Goal: Task Accomplishment & Management: Use online tool/utility

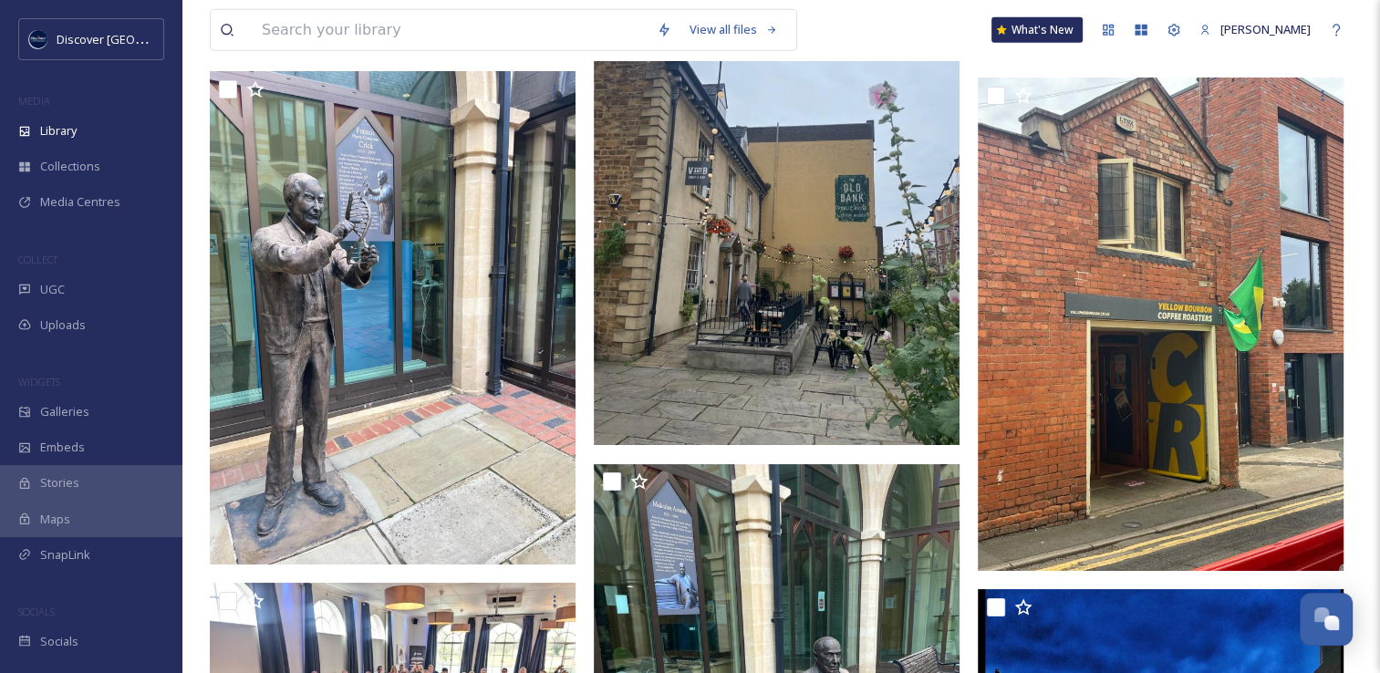
scroll to position [59763, 0]
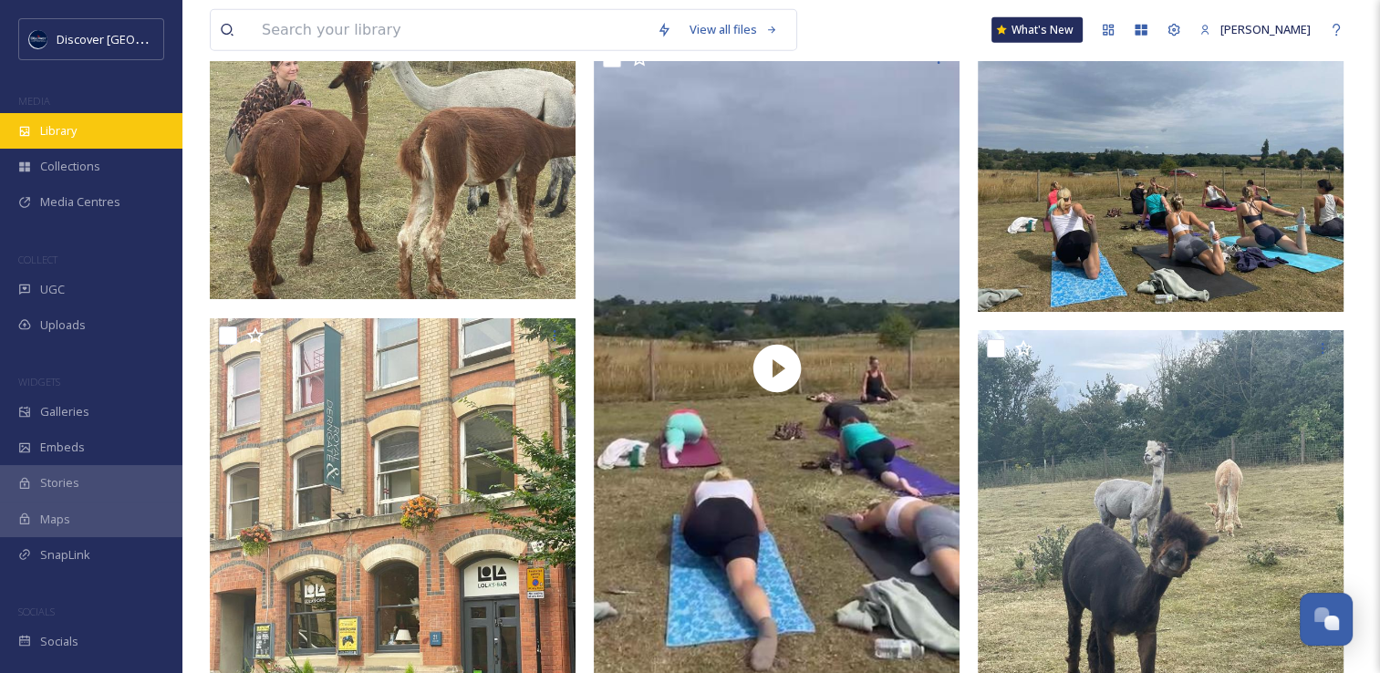
click at [75, 143] on div "Library" at bounding box center [91, 131] width 182 height 36
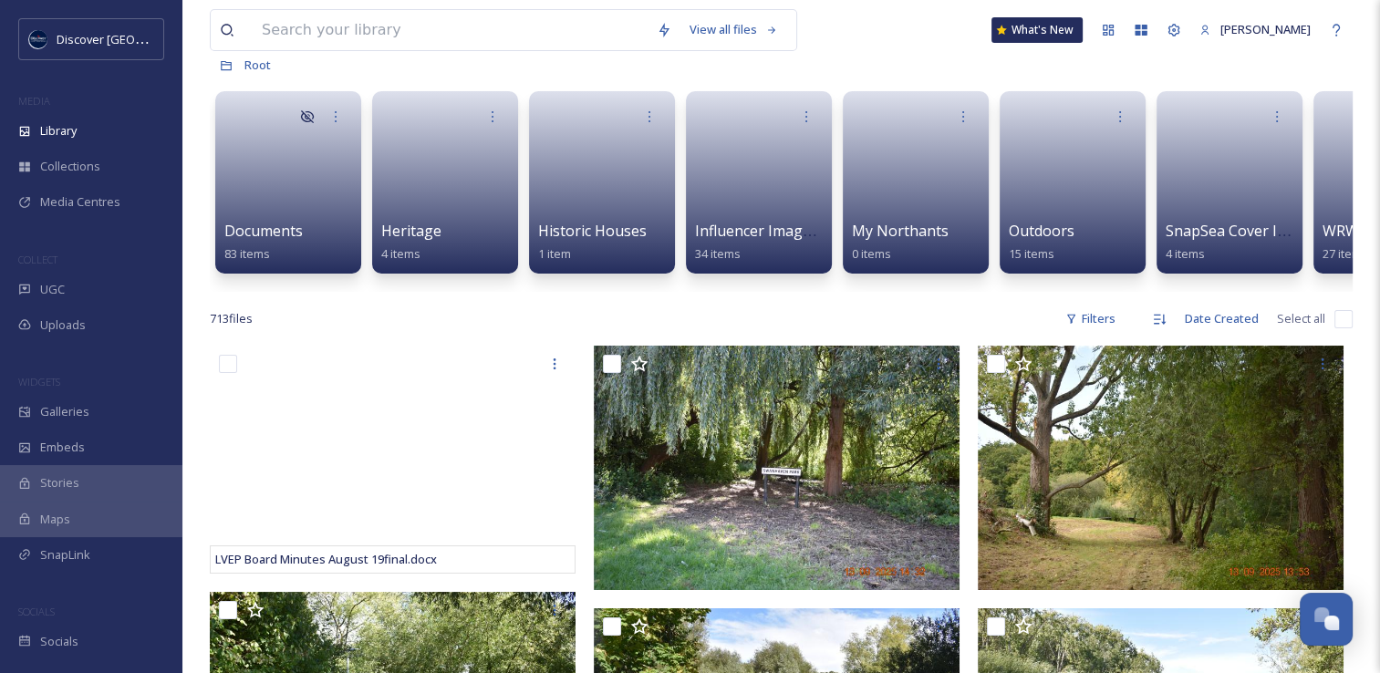
scroll to position [182, 0]
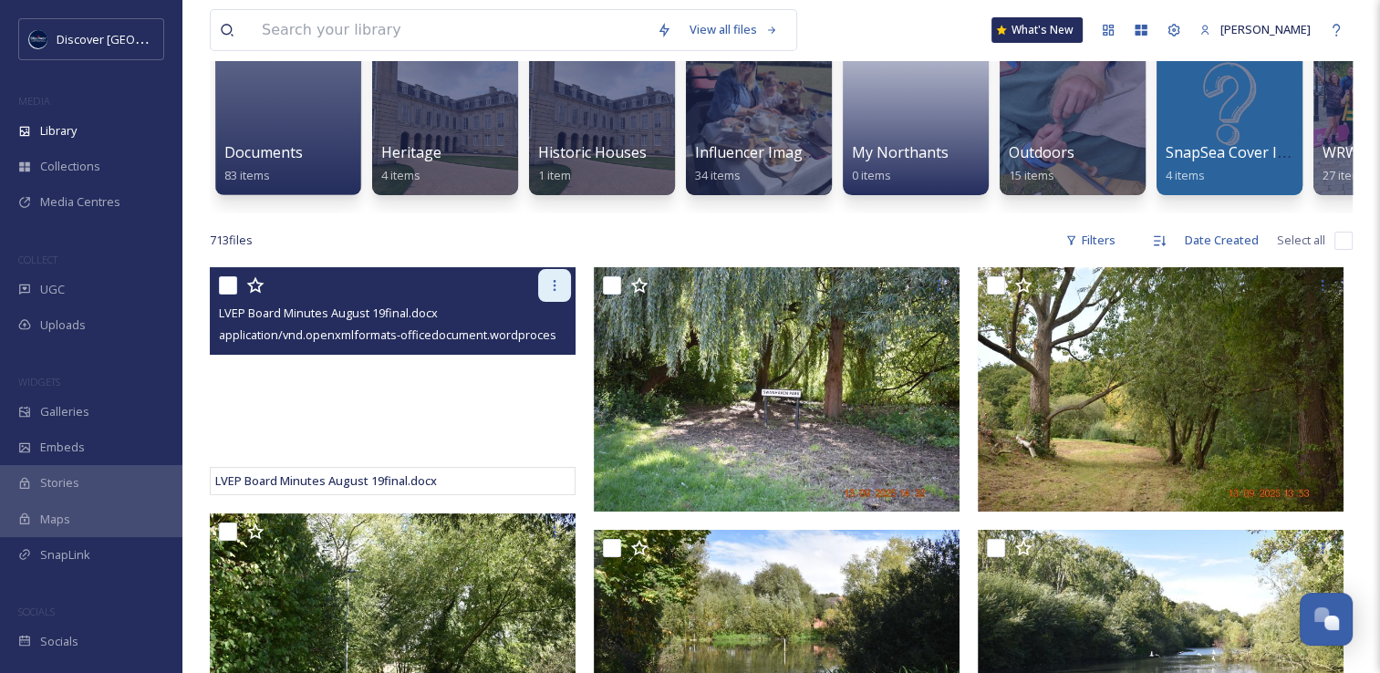
click at [550, 293] on icon at bounding box center [554, 285] width 15 height 15
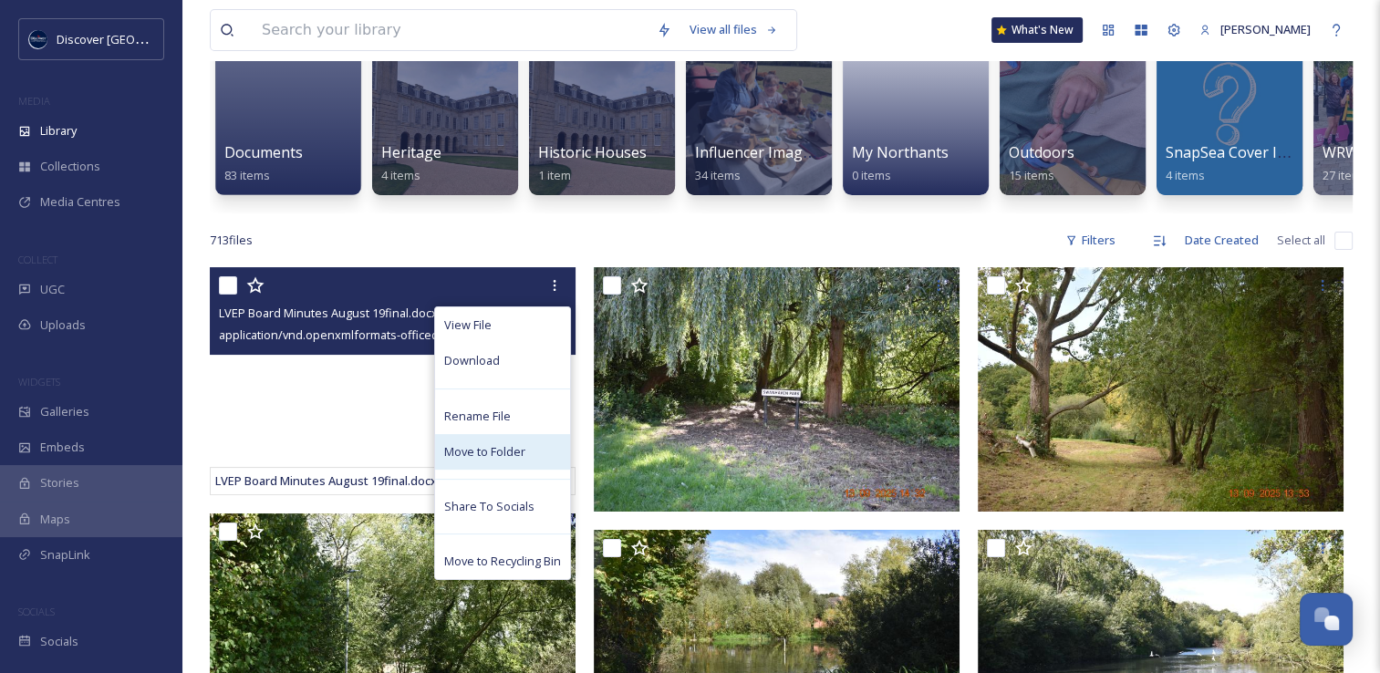
click at [528, 461] on div "Move to Folder" at bounding box center [502, 452] width 135 height 36
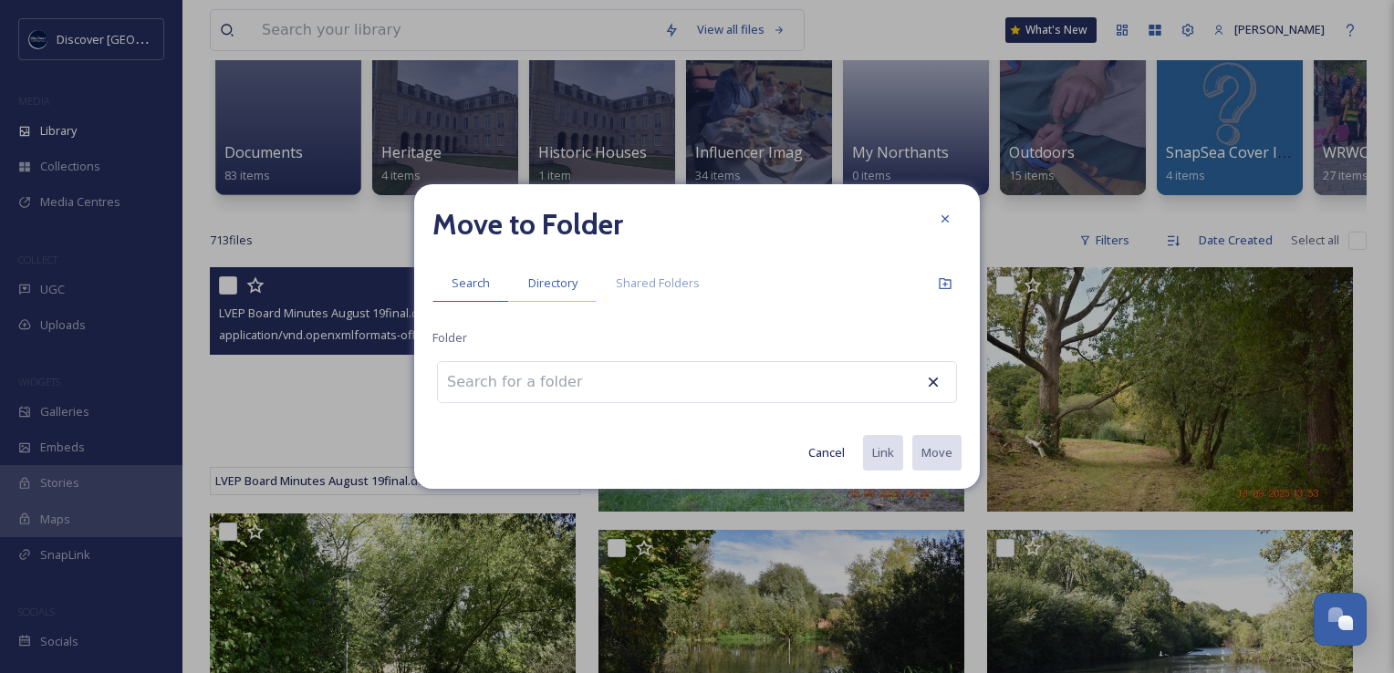
click at [559, 281] on span "Directory" at bounding box center [552, 283] width 49 height 17
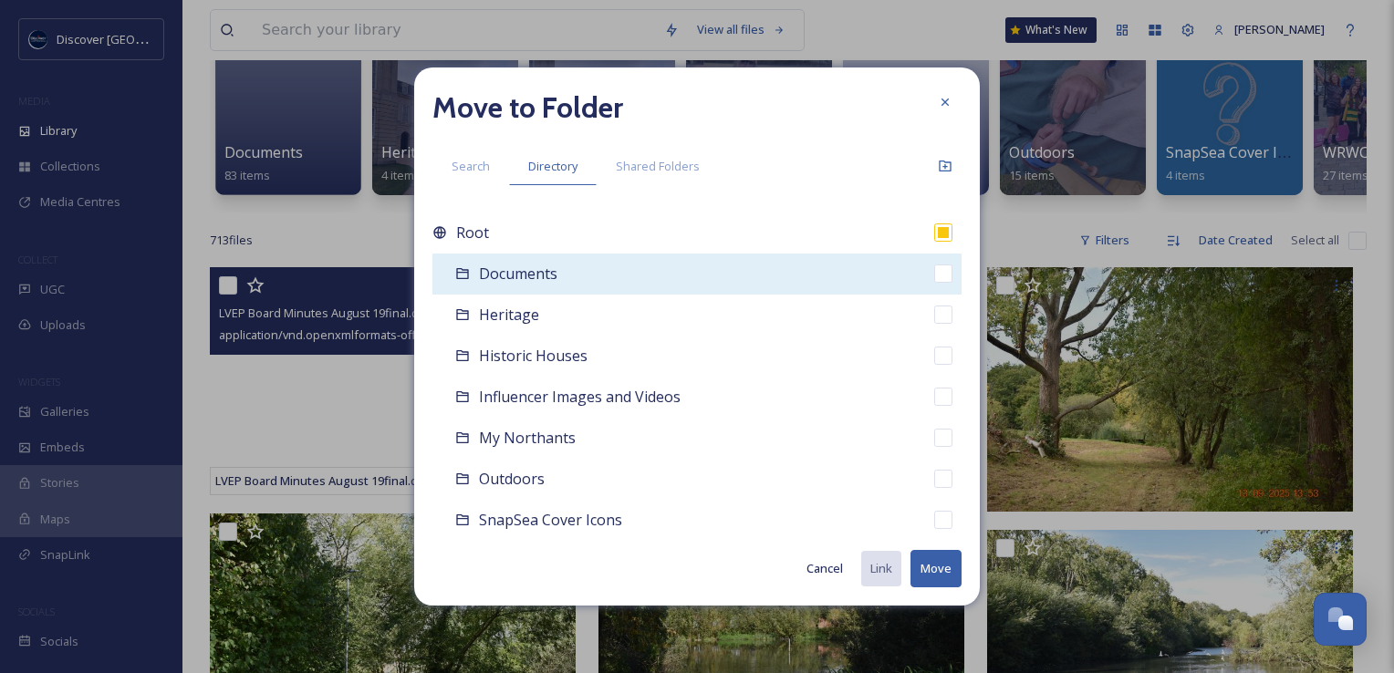
click at [551, 273] on span "Documents" at bounding box center [518, 274] width 78 height 20
checkbox input "false"
checkbox input "true"
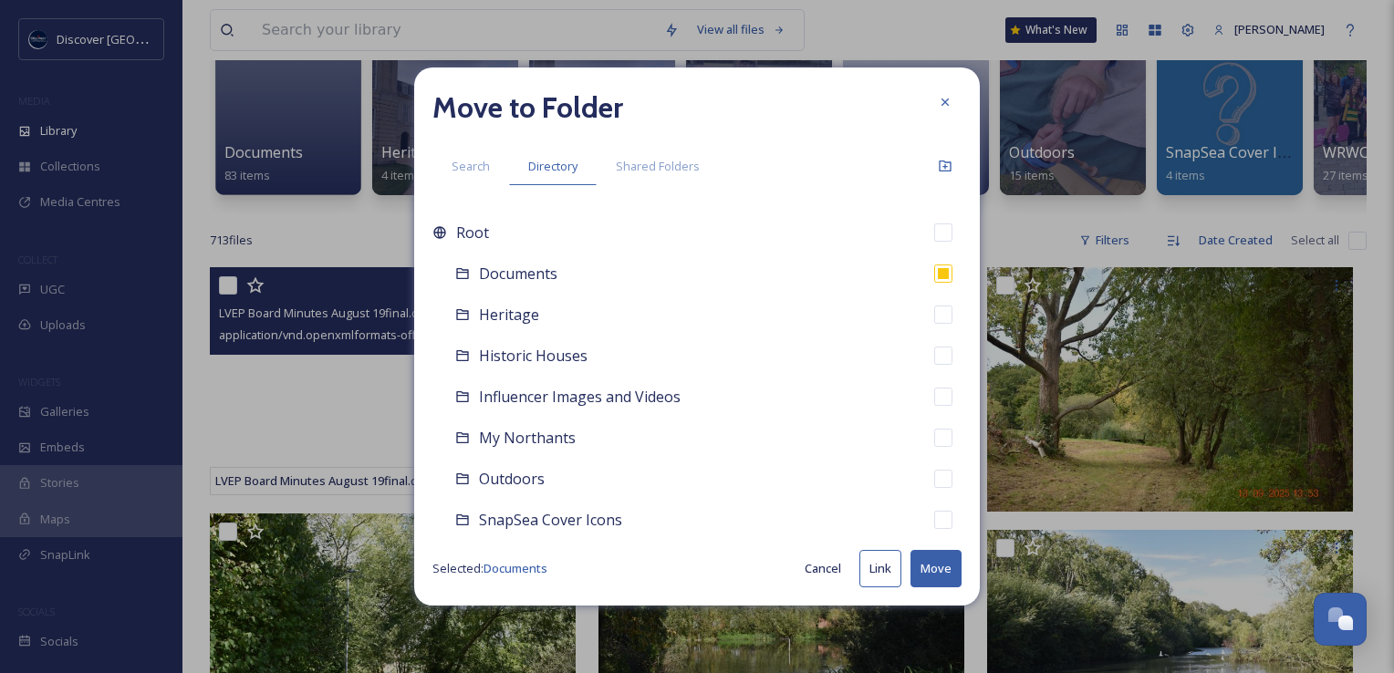
click at [927, 558] on button "Move" at bounding box center [935, 568] width 51 height 37
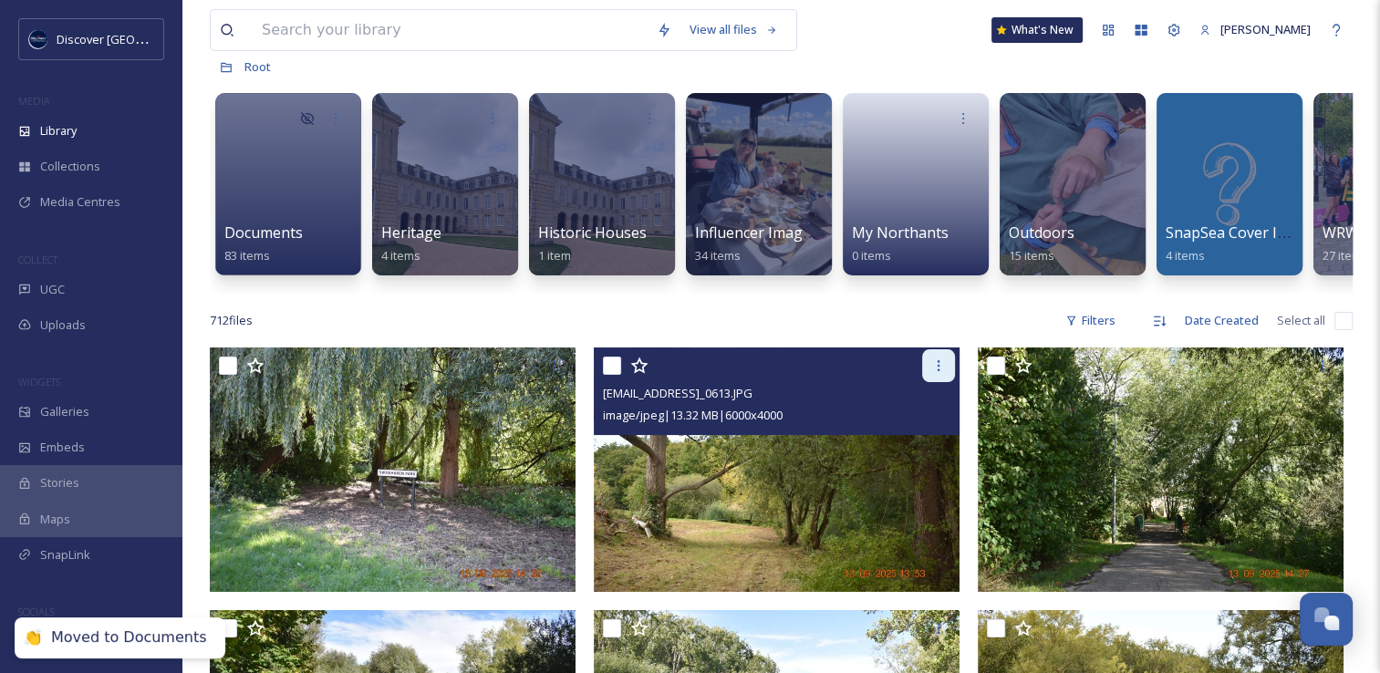
scroll to position [0, 0]
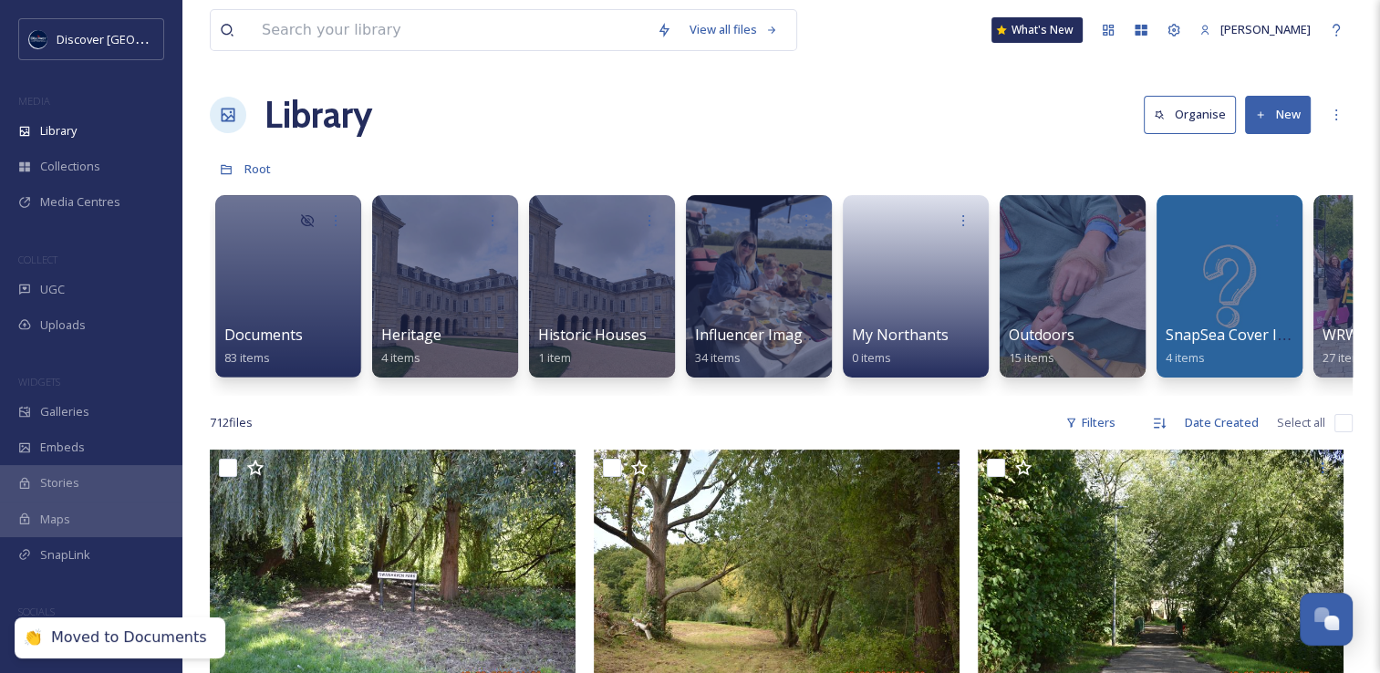
click at [1286, 124] on button "New" at bounding box center [1278, 114] width 66 height 37
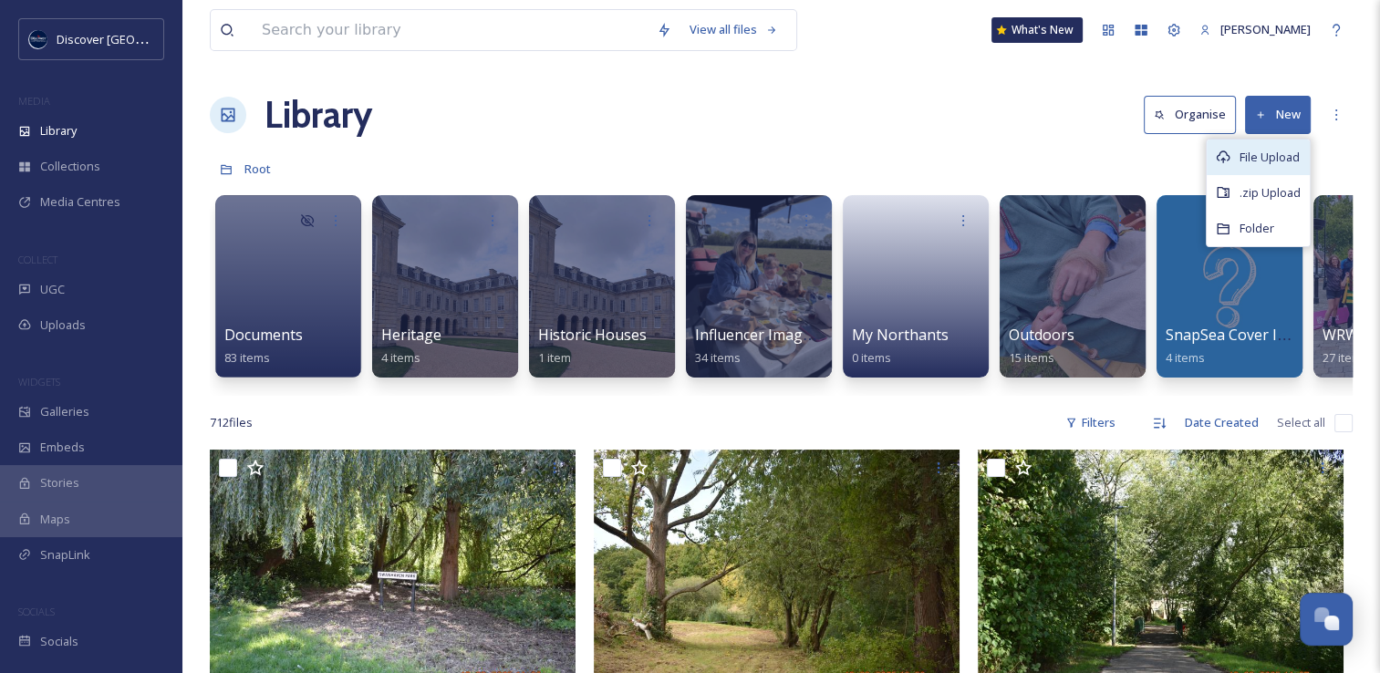
click at [1241, 158] on span "File Upload" at bounding box center [1270, 157] width 60 height 17
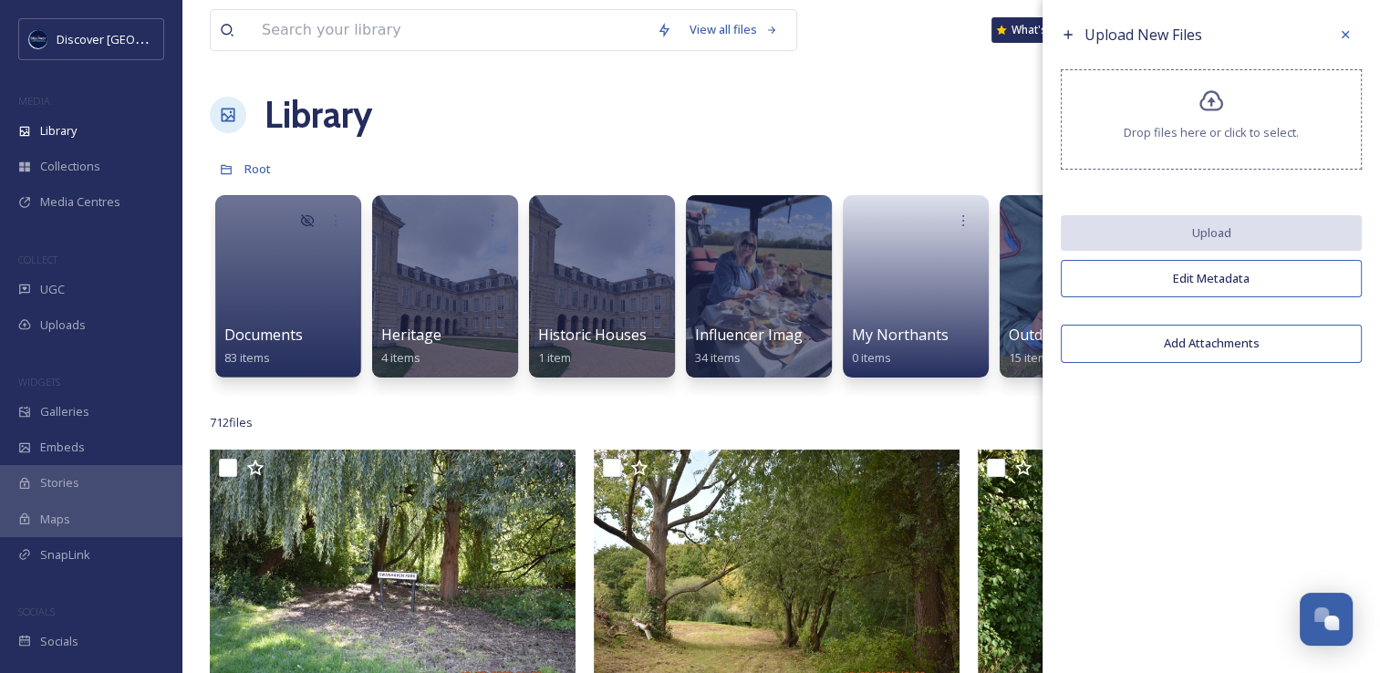
click at [1216, 122] on div "Drop files here or click to select." at bounding box center [1211, 119] width 301 height 100
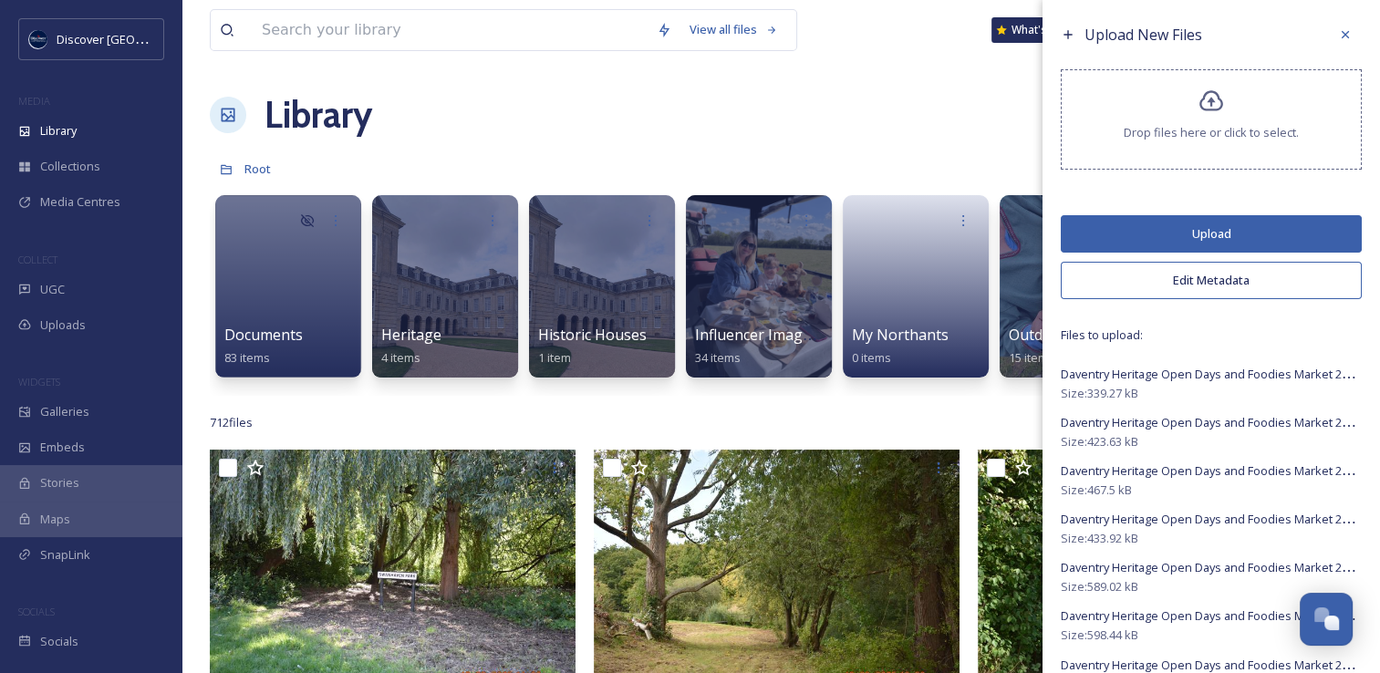
click at [1173, 235] on button "Upload" at bounding box center [1211, 233] width 301 height 37
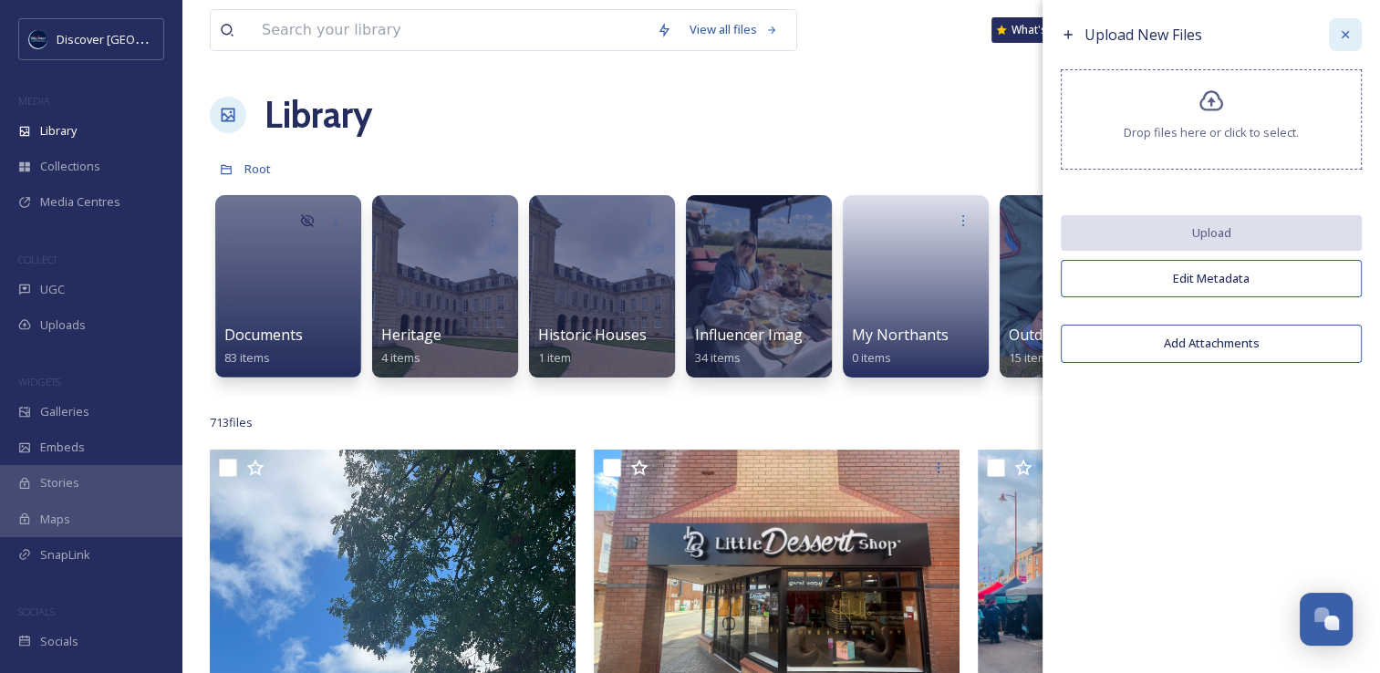
click at [1339, 40] on icon at bounding box center [1345, 34] width 15 height 15
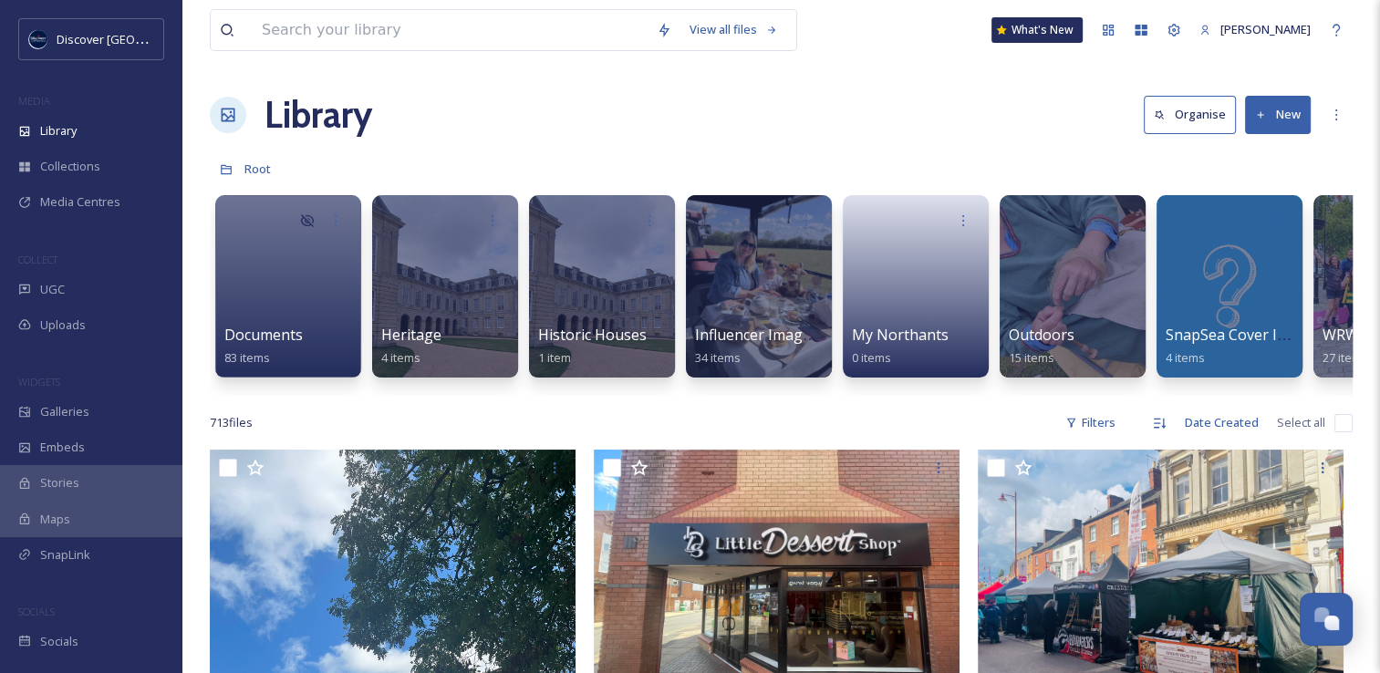
click at [1281, 115] on button "New" at bounding box center [1278, 114] width 66 height 37
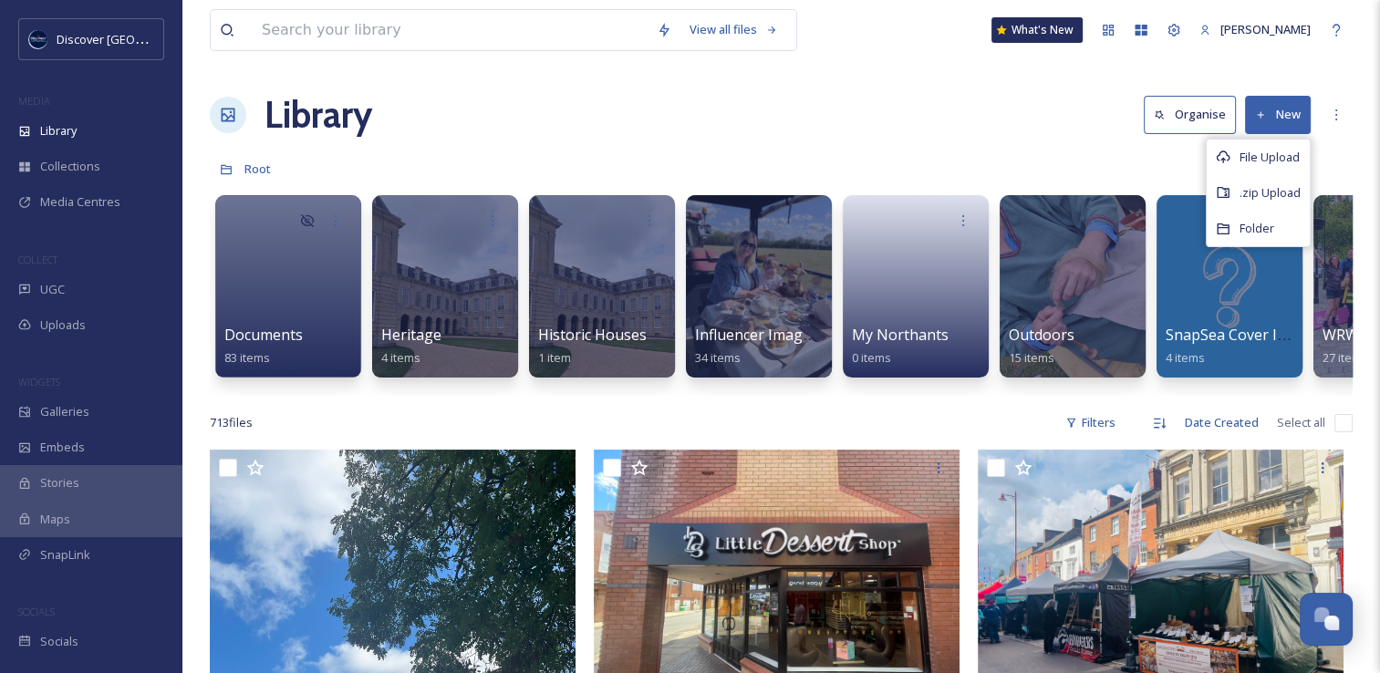
click at [1036, 157] on div "Root" at bounding box center [781, 168] width 1143 height 35
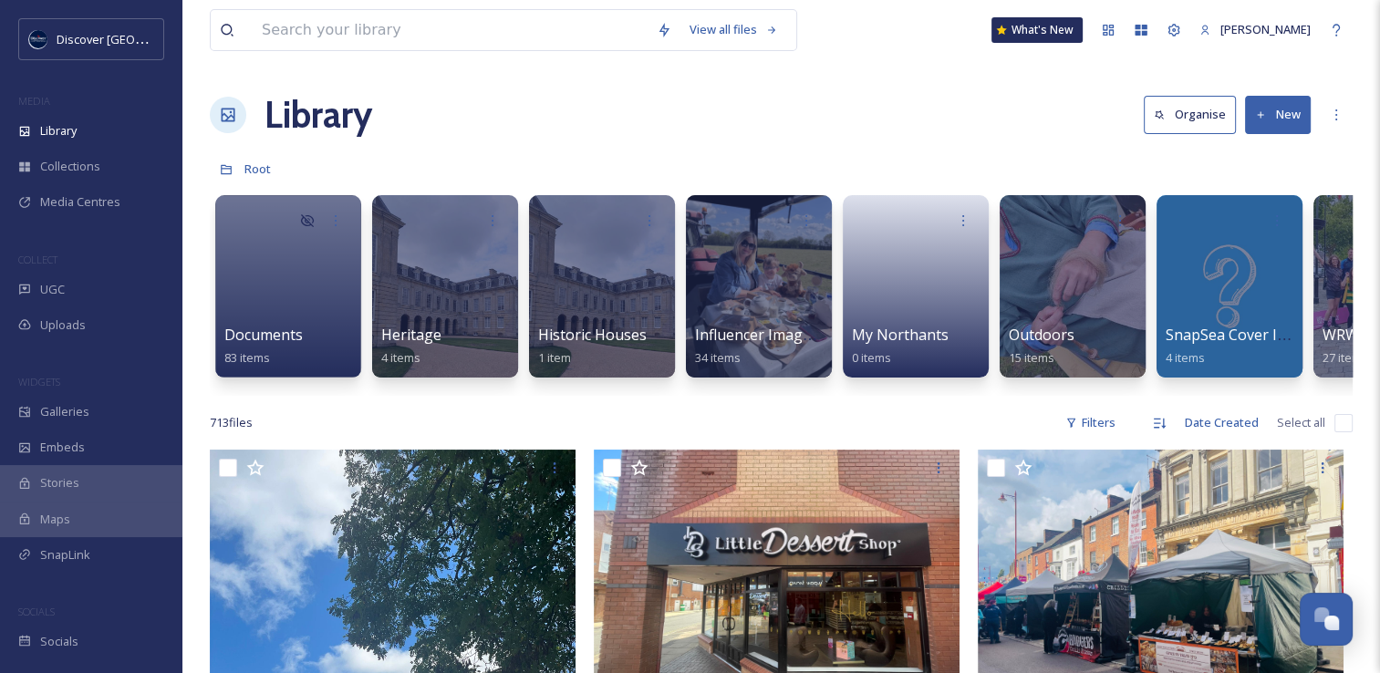
click at [1279, 117] on button "New" at bounding box center [1278, 114] width 66 height 37
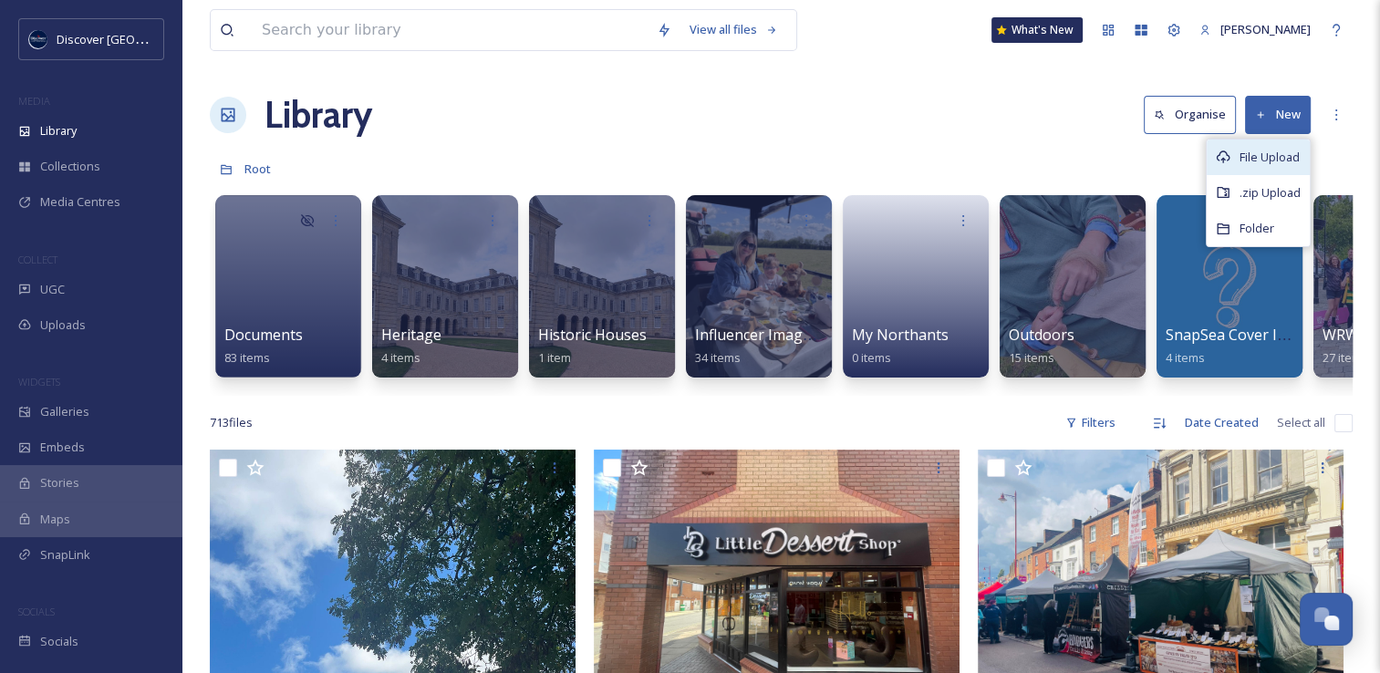
click at [1255, 162] on span "File Upload" at bounding box center [1270, 157] width 60 height 17
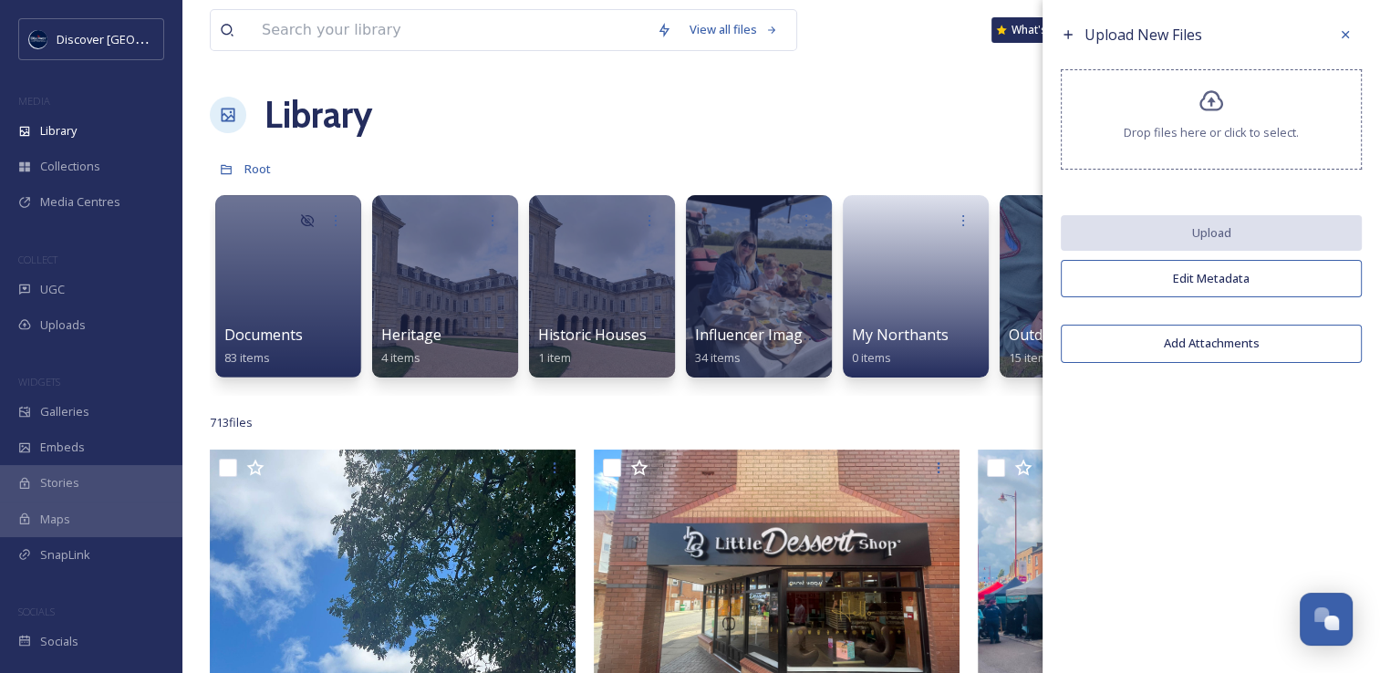
click at [1127, 124] on span "Drop files here or click to select." at bounding box center [1211, 132] width 175 height 17
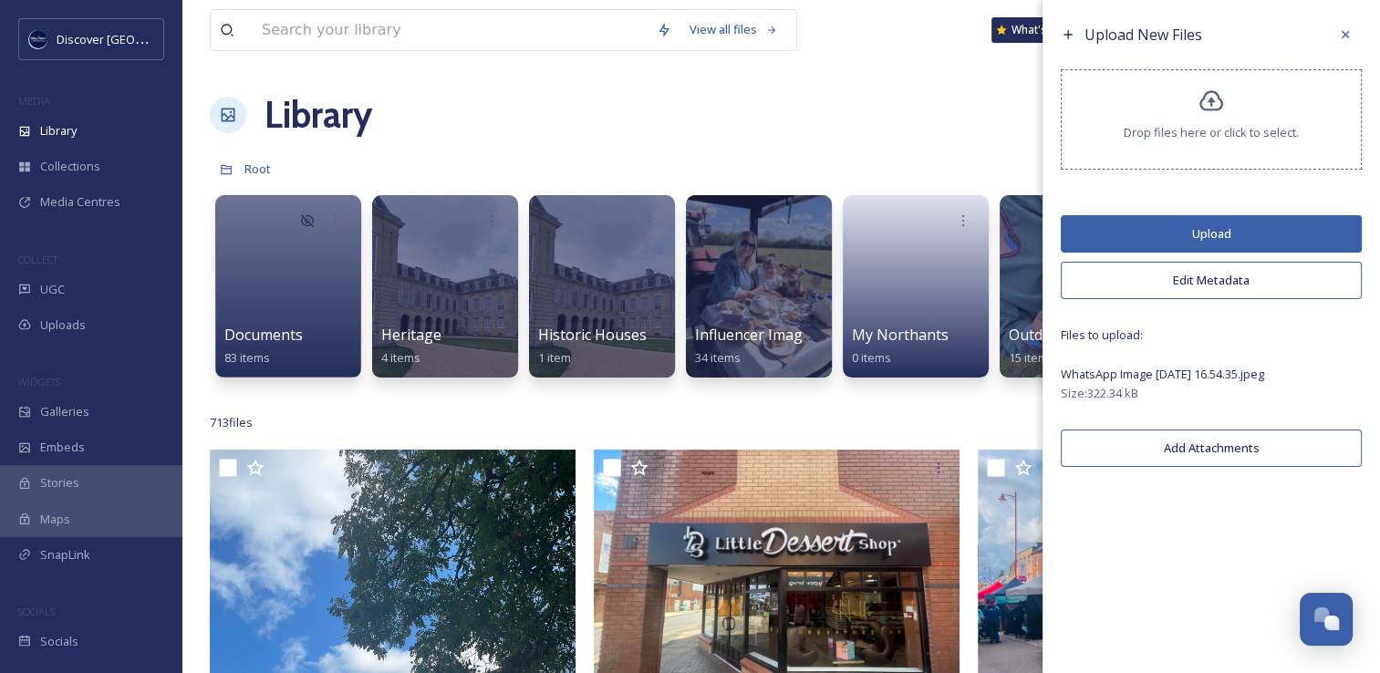
click at [1178, 283] on button "Edit Metadata" at bounding box center [1211, 280] width 301 height 37
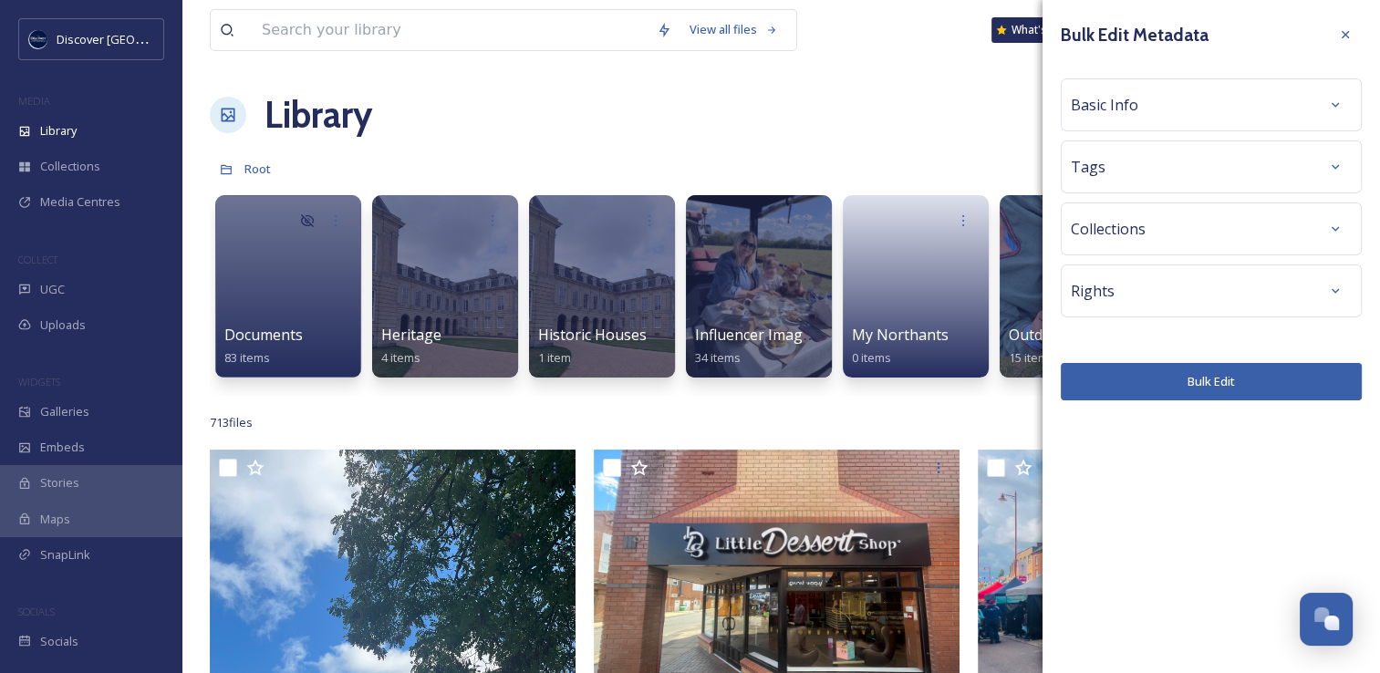
click at [1147, 109] on div "Basic Info" at bounding box center [1211, 104] width 281 height 33
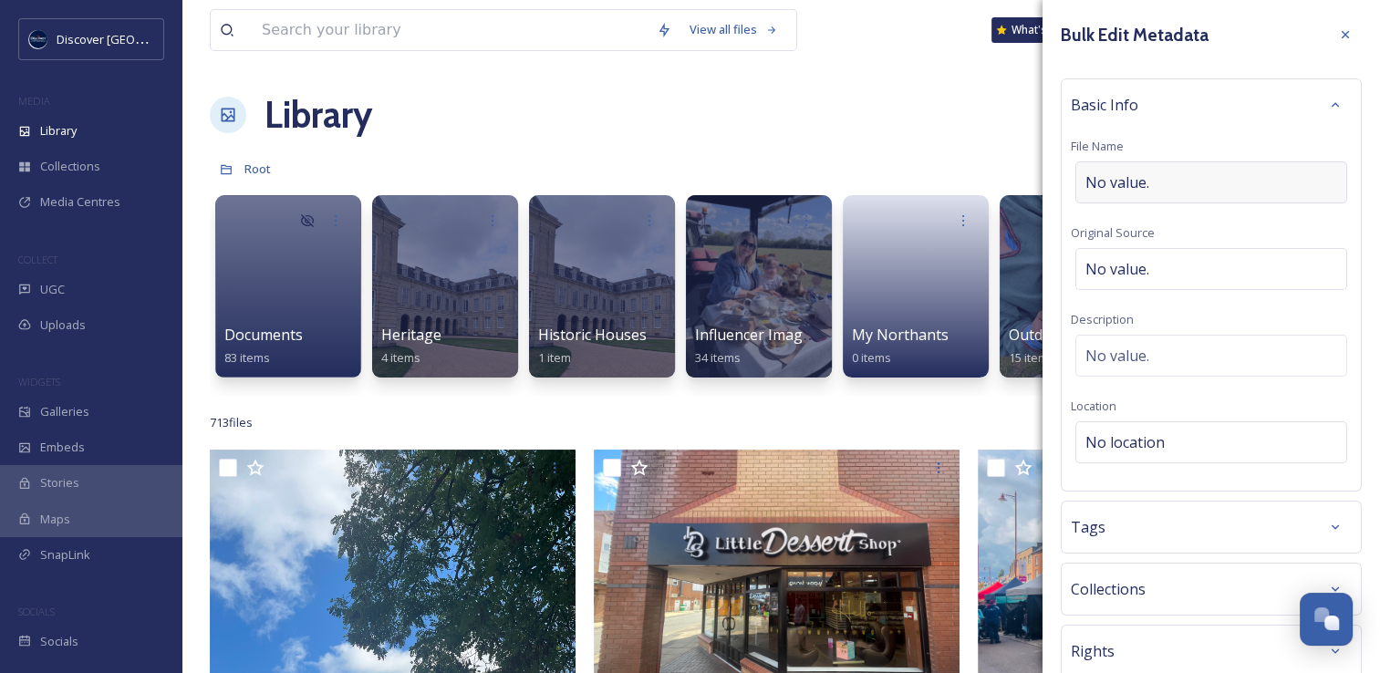
click at [1146, 188] on span "No value." at bounding box center [1117, 182] width 64 height 22
type input "Leaflet Wall - [GEOGRAPHIC_DATA]"
click at [1153, 255] on div "Basic Info File Name Leaflet Wall - [GEOGRAPHIC_DATA] Original Source No value.…" at bounding box center [1211, 282] width 301 height 409
click at [1133, 280] on span "No value." at bounding box center [1117, 269] width 64 height 22
type input "[PERSON_NAME]"
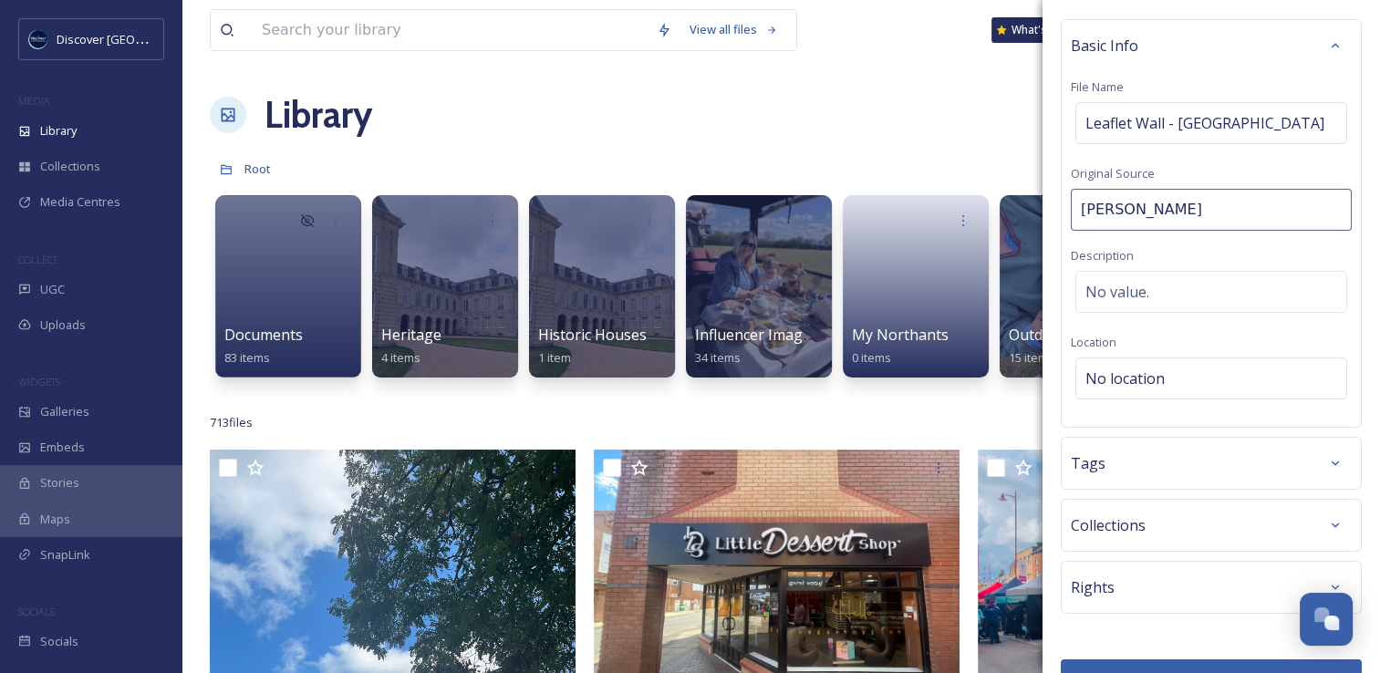
scroll to position [91, 0]
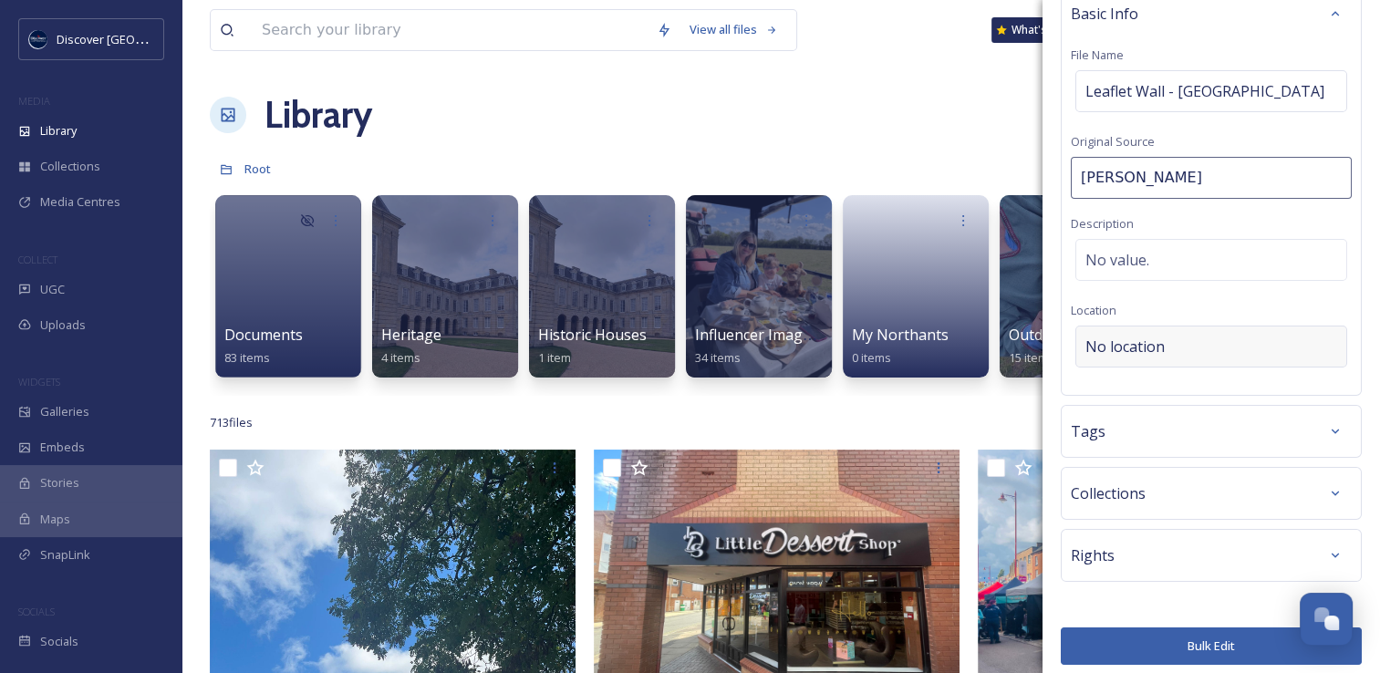
click at [1142, 358] on span "No location" at bounding box center [1124, 347] width 79 height 22
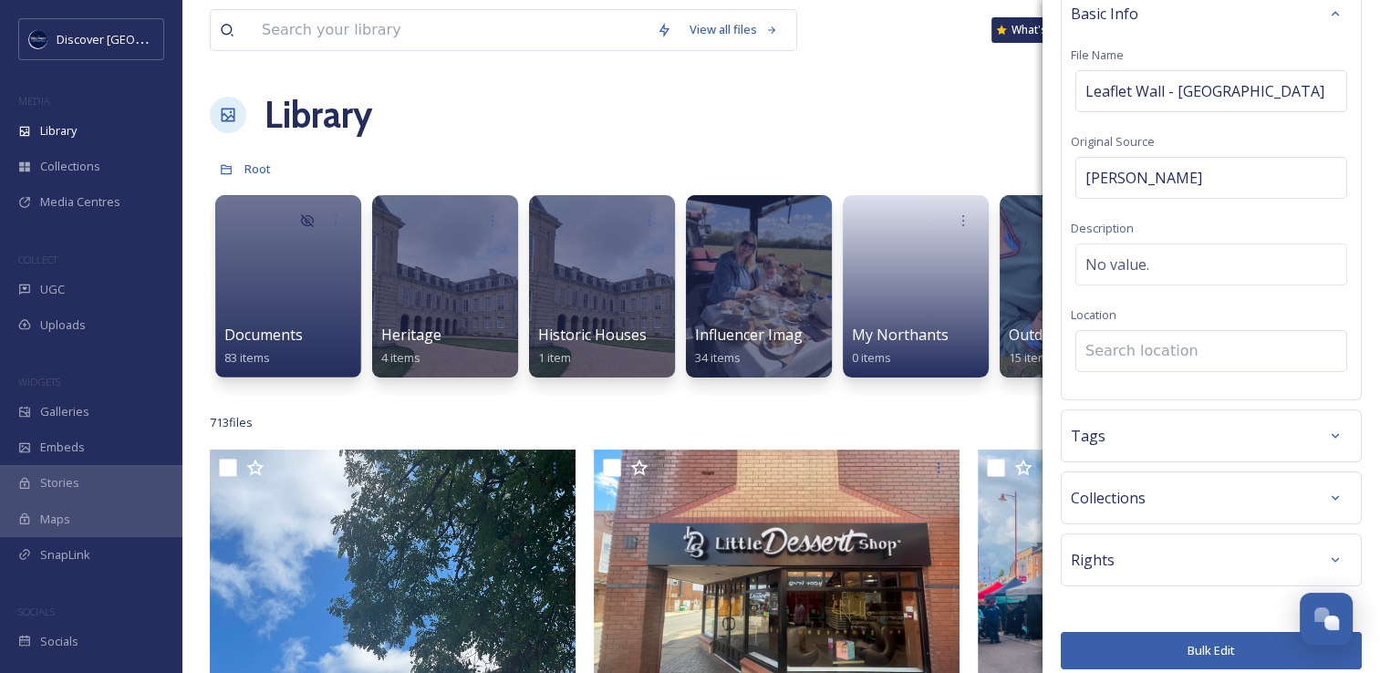
click at [1139, 371] on input at bounding box center [1211, 351] width 270 height 40
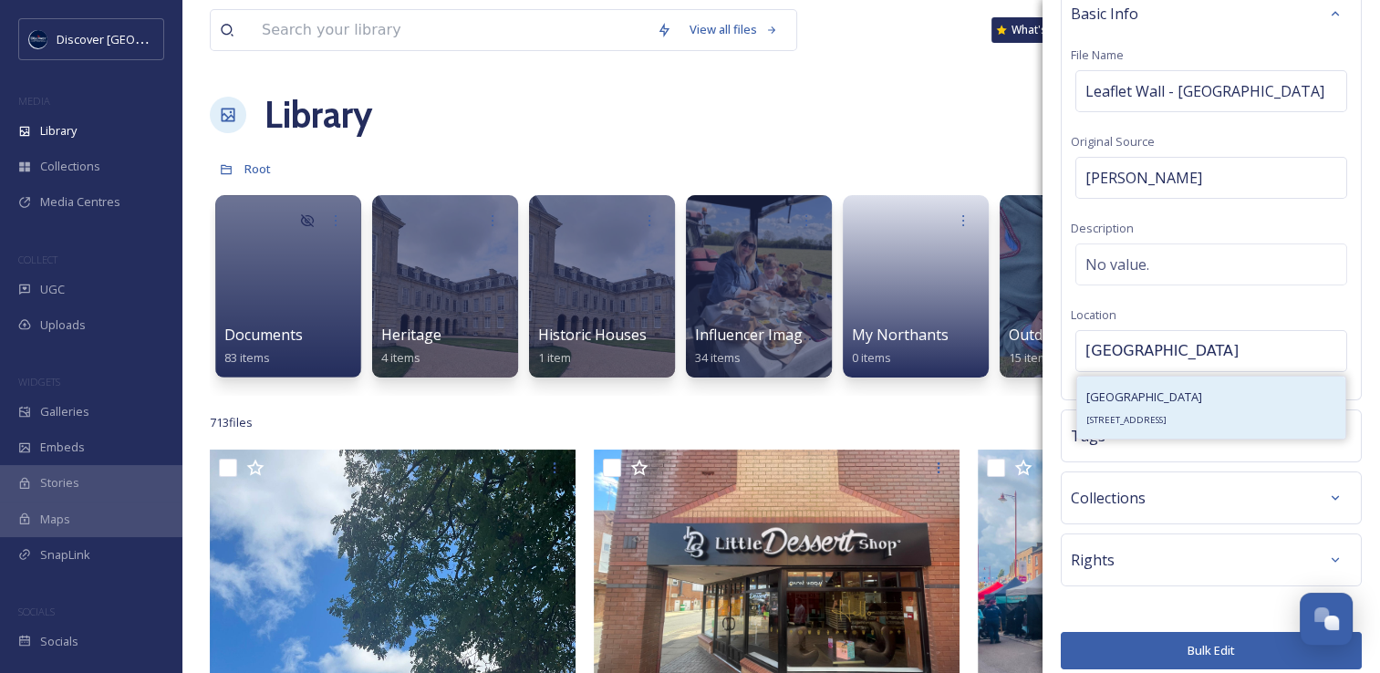
type input "[GEOGRAPHIC_DATA]"
click at [1148, 405] on span "[GEOGRAPHIC_DATA]" at bounding box center [1144, 397] width 116 height 16
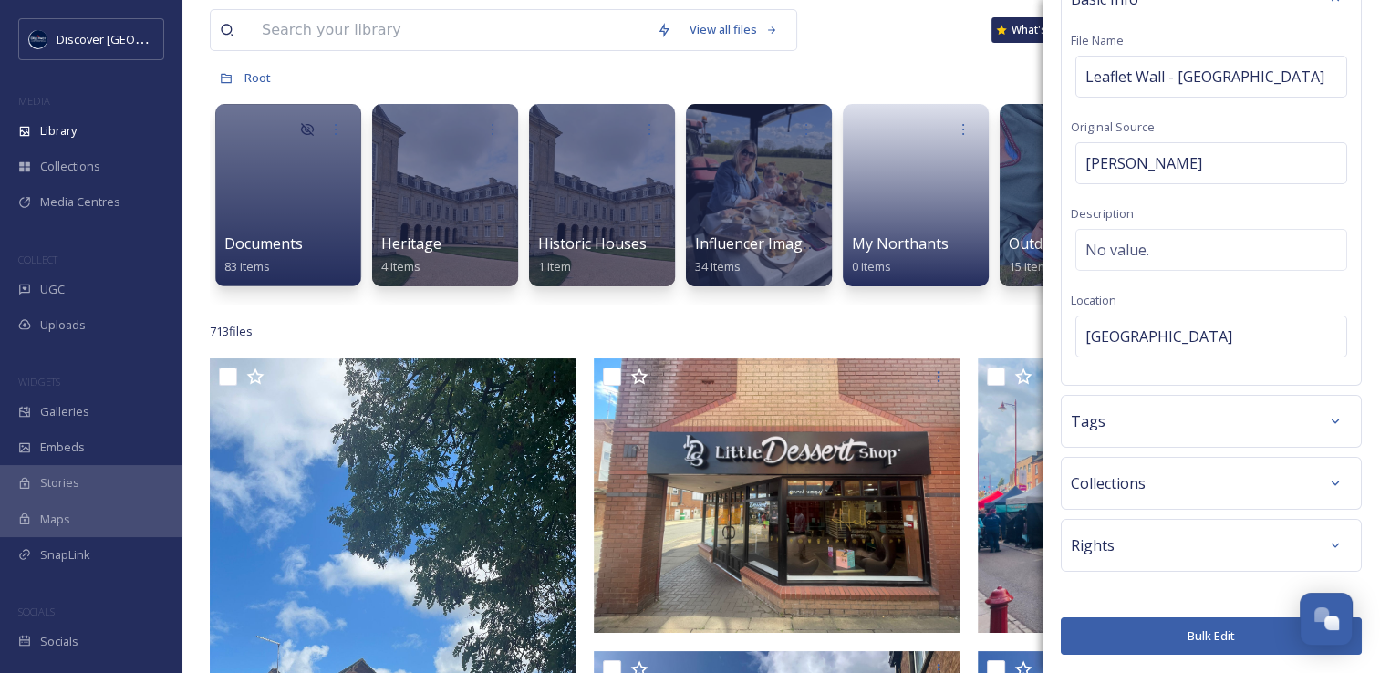
click at [1168, 628] on button "Bulk Edit" at bounding box center [1211, 636] width 301 height 37
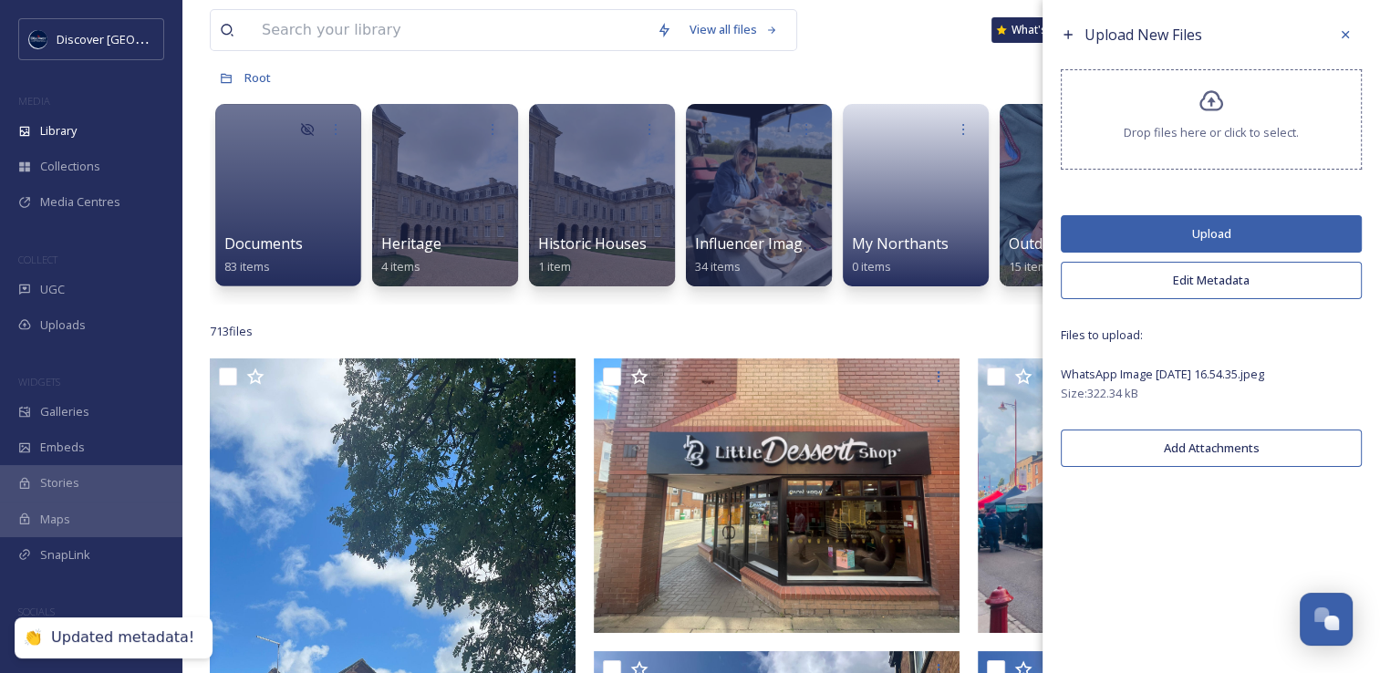
click at [1191, 242] on button "Upload" at bounding box center [1211, 233] width 301 height 37
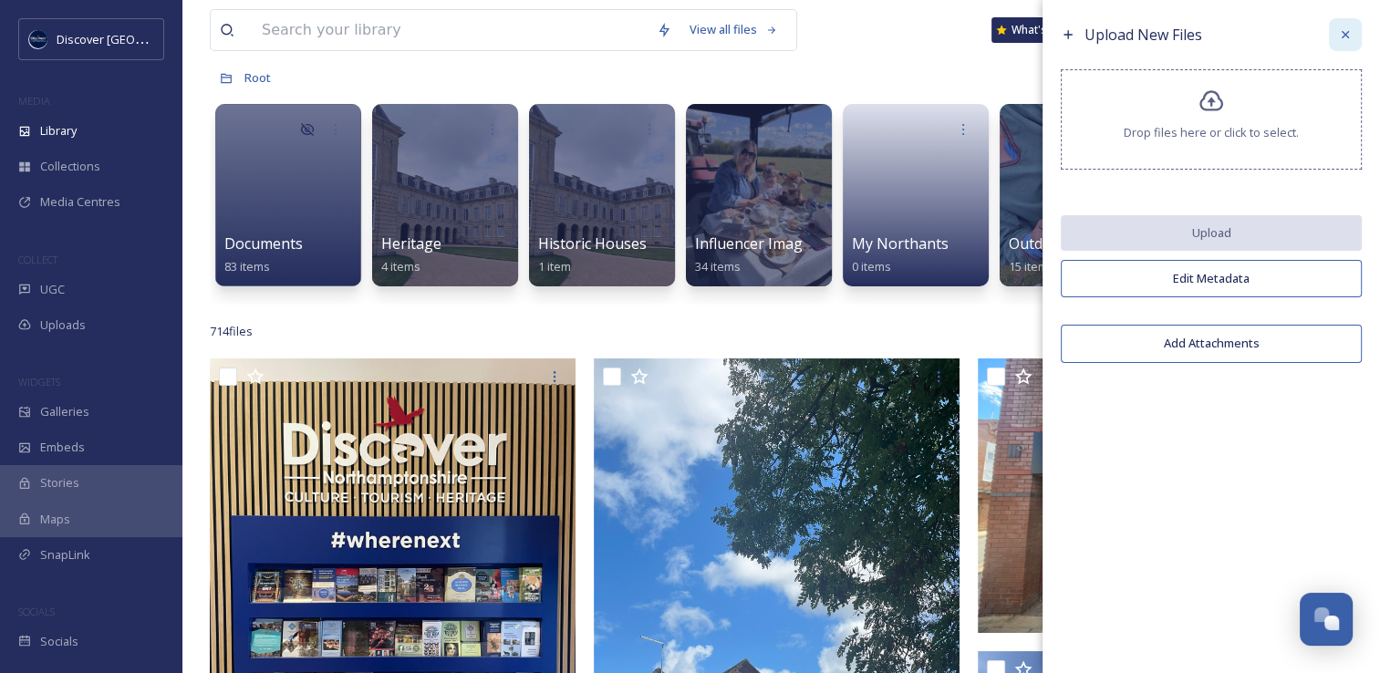
click at [1351, 40] on icon at bounding box center [1345, 34] width 15 height 15
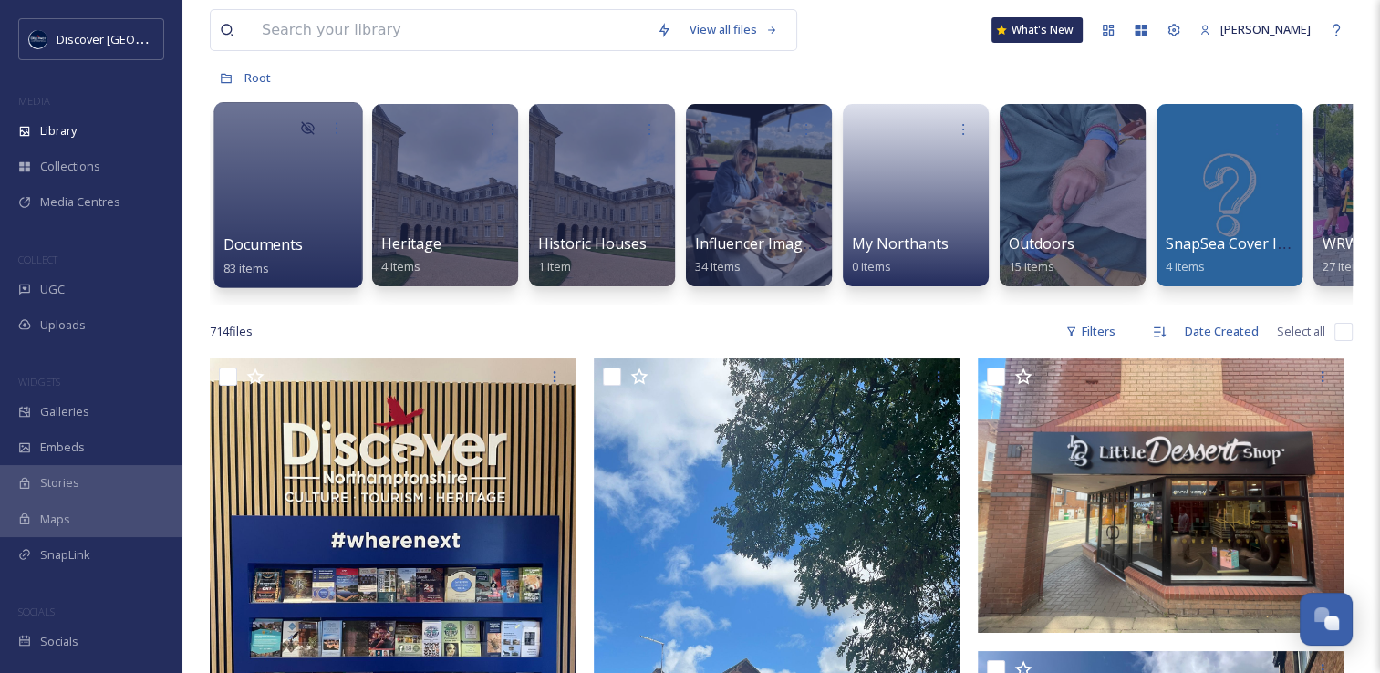
click at [285, 254] on span "Documents" at bounding box center [263, 244] width 80 height 20
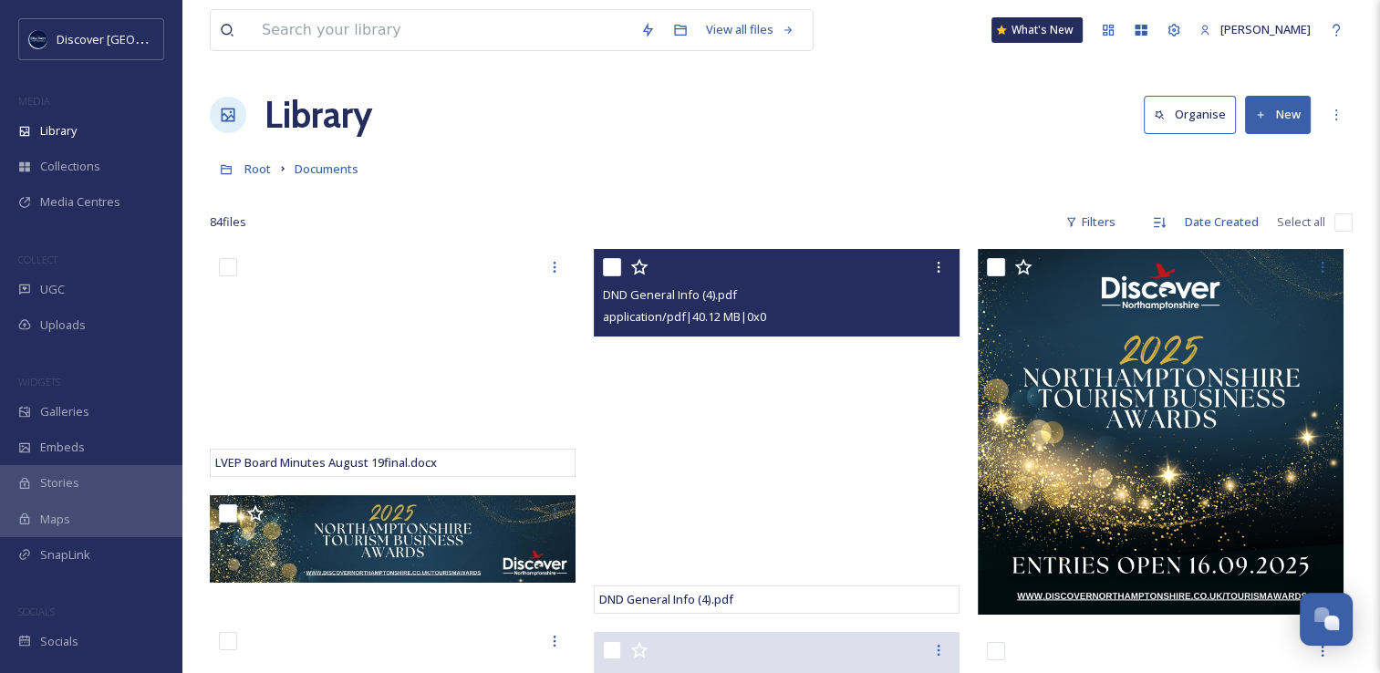
click at [691, 323] on span "application/pdf | 40.12 MB | 0 x 0" at bounding box center [684, 316] width 163 height 16
click at [938, 272] on icon at bounding box center [939, 267] width 3 height 11
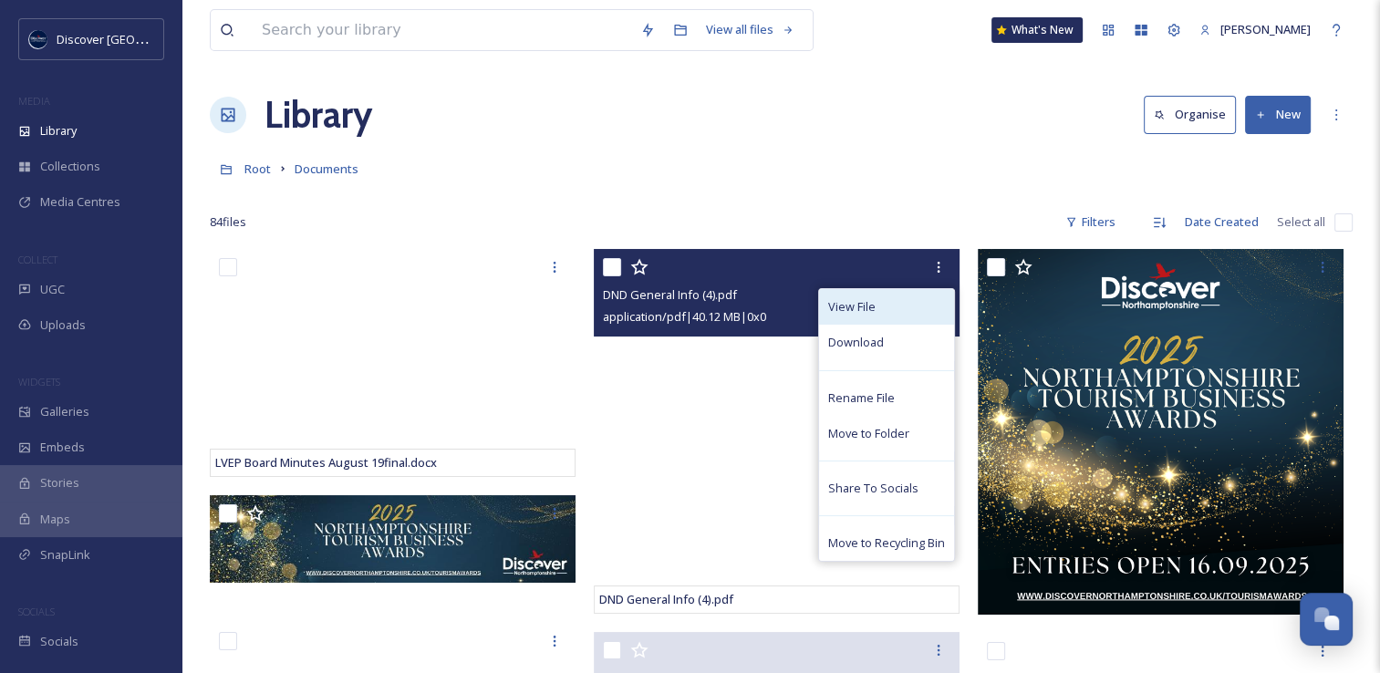
click at [901, 306] on div "View File" at bounding box center [886, 307] width 135 height 36
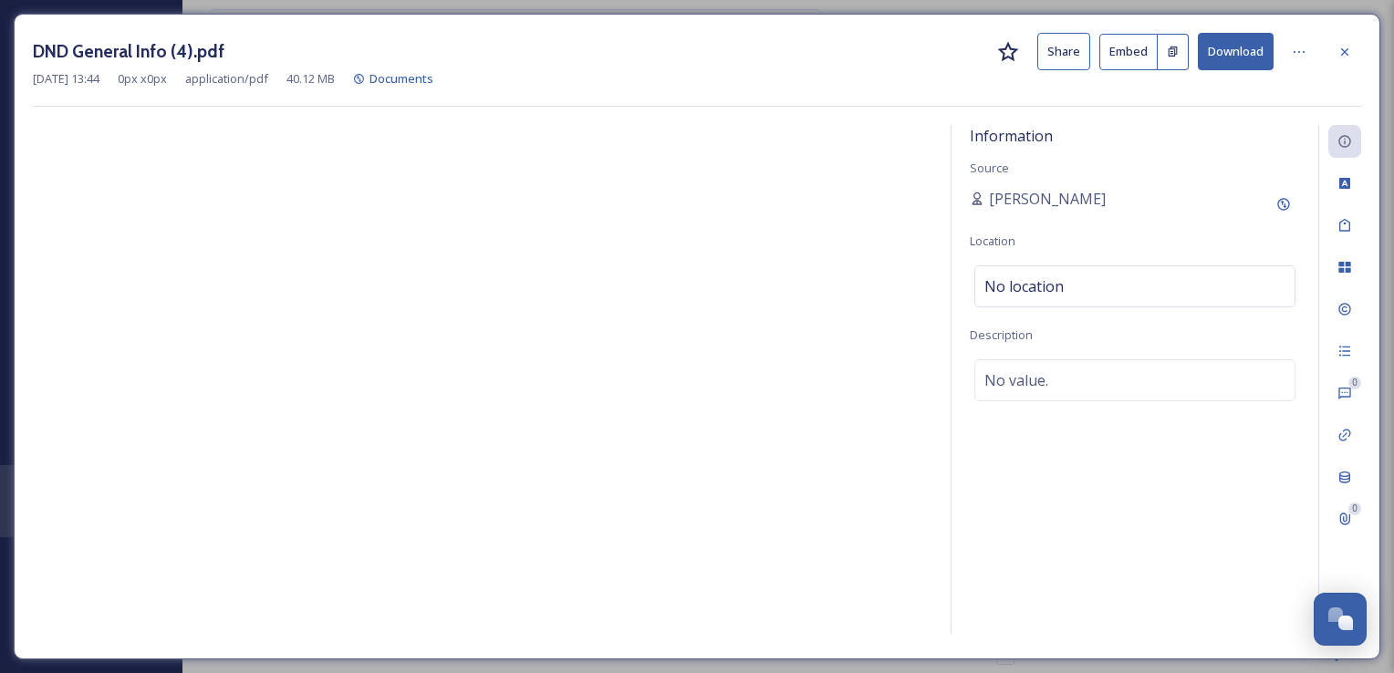
click at [1084, 56] on button "Share" at bounding box center [1063, 51] width 53 height 37
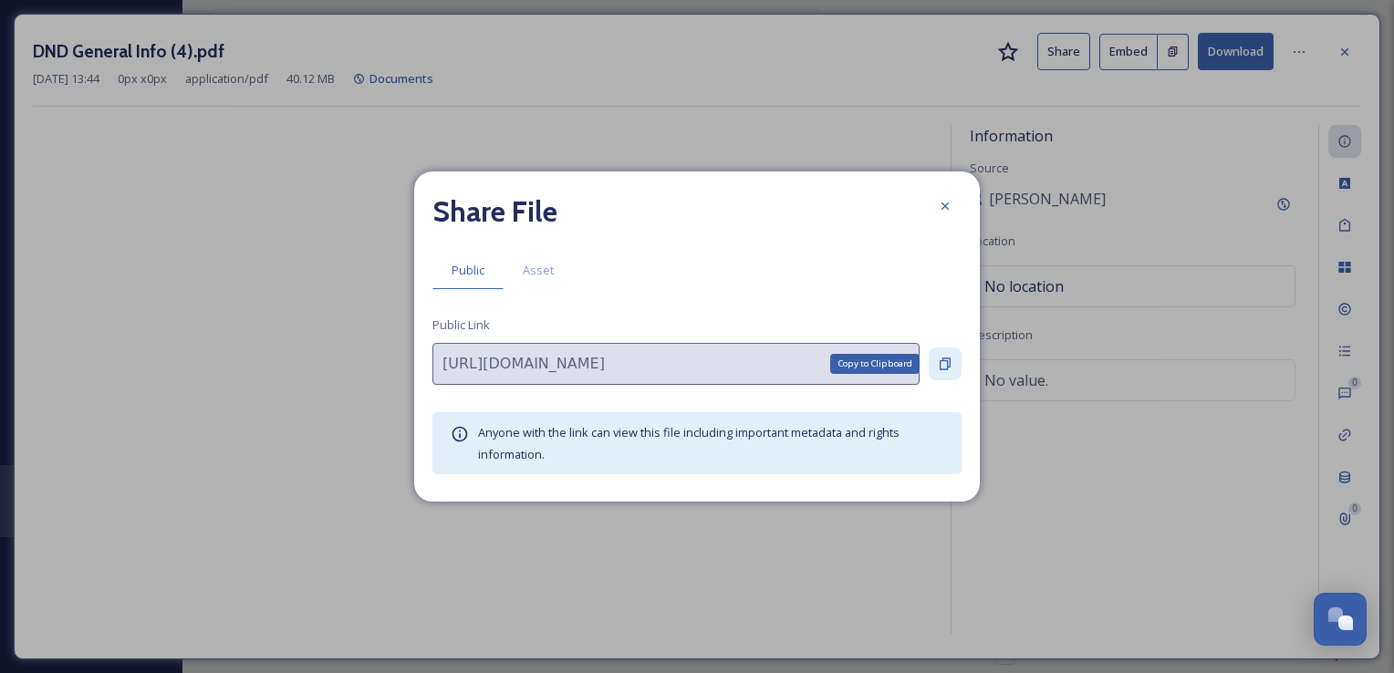
click at [944, 364] on icon at bounding box center [945, 364] width 15 height 15
click at [941, 208] on icon at bounding box center [945, 206] width 15 height 15
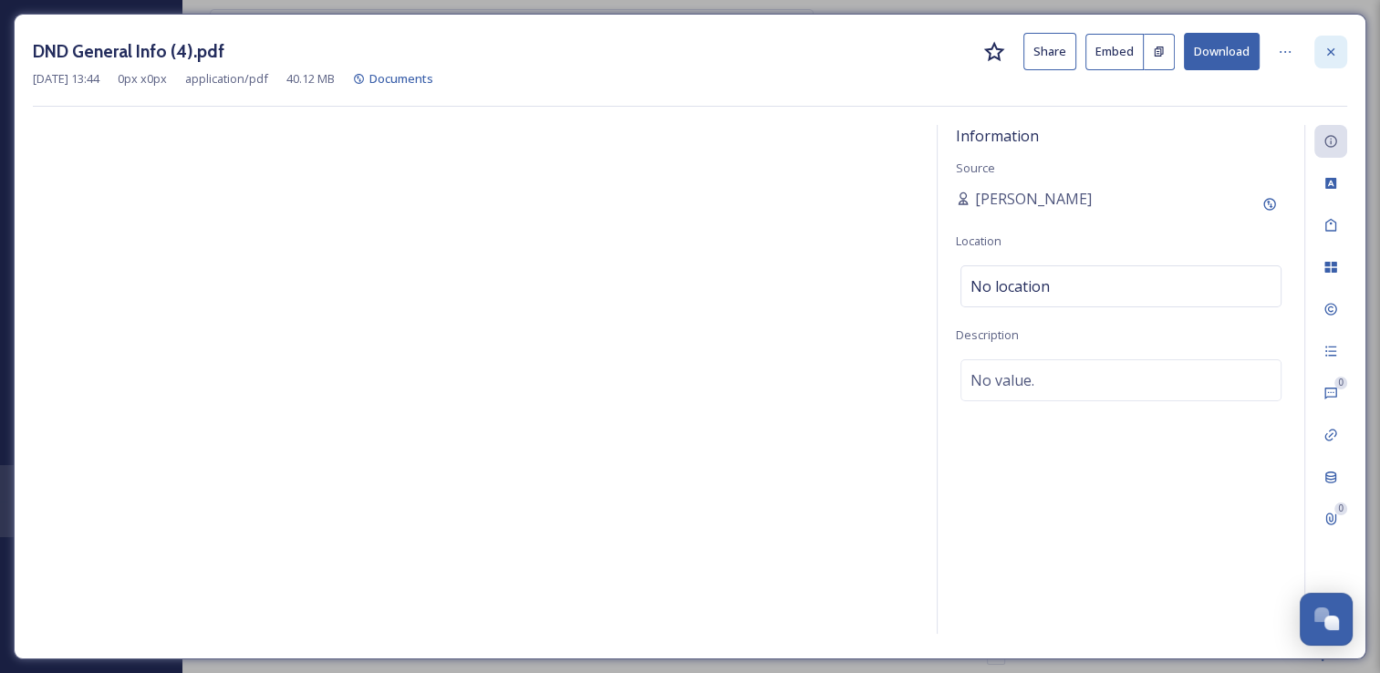
click at [1335, 53] on icon at bounding box center [1331, 52] width 15 height 15
